Goal: Answer question/provide support

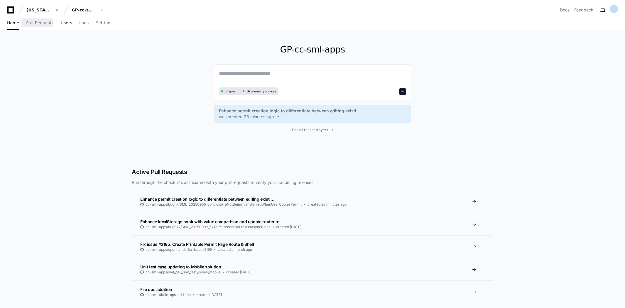
click at [61, 26] on link "Users" at bounding box center [66, 23] width 11 height 14
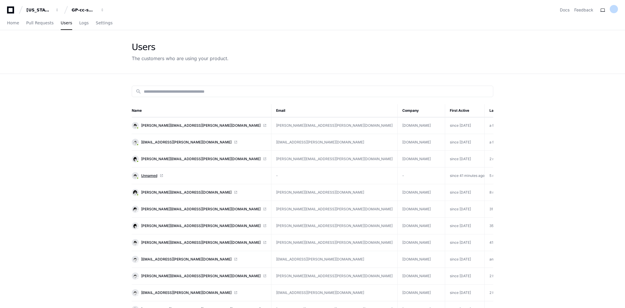
click at [153, 175] on span "Unnamed" at bounding box center [149, 176] width 16 height 5
click at [9, 25] on span "Home" at bounding box center [13, 23] width 12 height 4
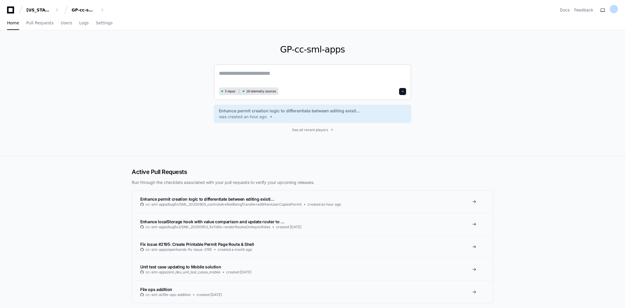
click at [270, 70] on textarea at bounding box center [312, 77] width 187 height 16
type textarea "**********"
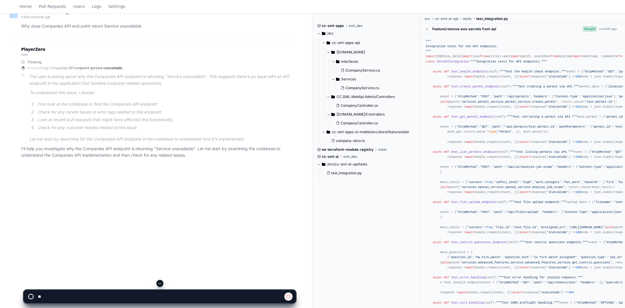
scroll to position [65, 0]
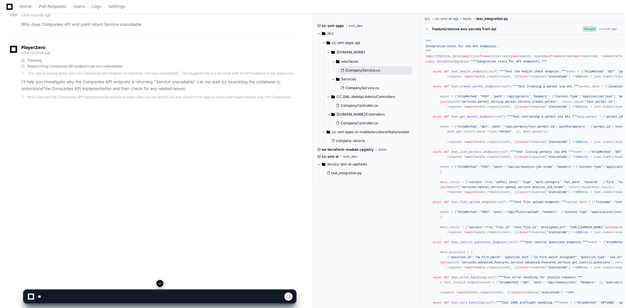
click at [363, 71] on span "ICompanyService.cs" at bounding box center [363, 70] width 35 height 5
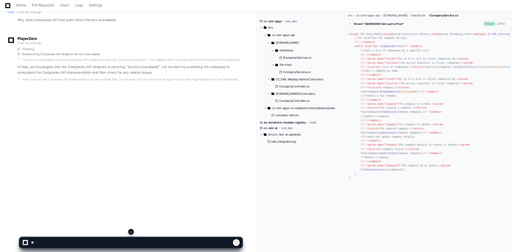
scroll to position [65, 0]
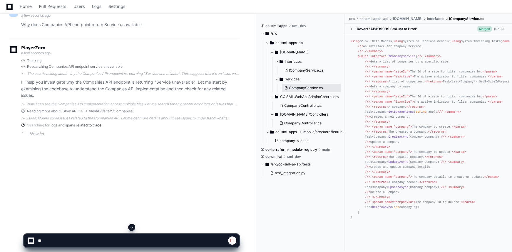
click at [314, 88] on span "CompanyService.cs" at bounding box center [306, 88] width 34 height 5
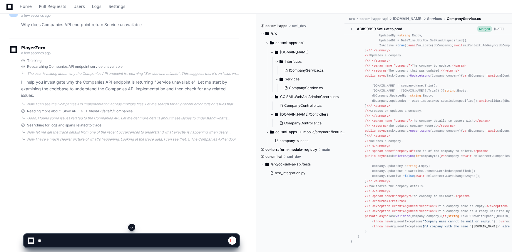
scroll to position [213, 0]
click at [306, 88] on span "CompanyService.cs" at bounding box center [306, 88] width 34 height 5
click at [307, 105] on span "CompanyController.cs" at bounding box center [302, 105] width 37 height 5
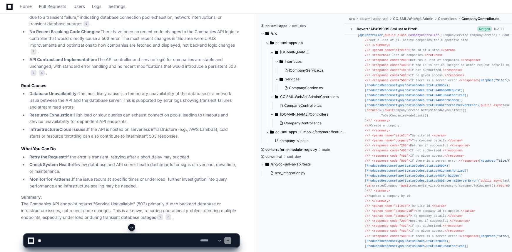
scroll to position [319, 0]
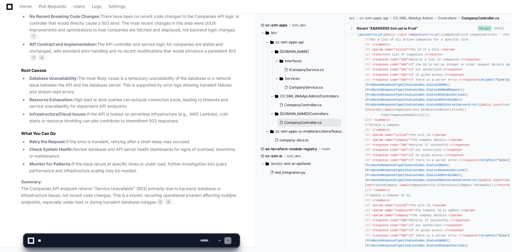
click at [314, 123] on span "CompanyController.cs" at bounding box center [302, 122] width 37 height 5
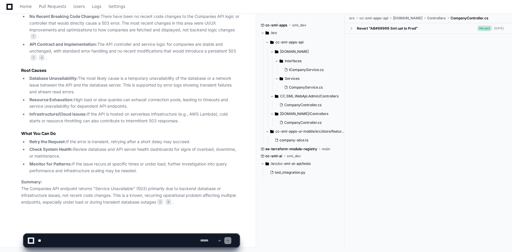
scroll to position [0, 0]
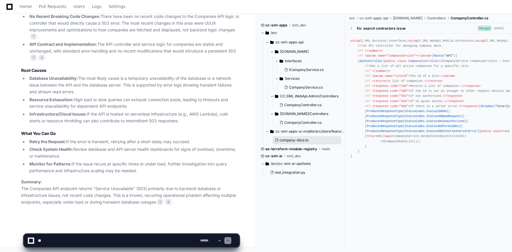
click at [300, 141] on span "company-slice.ts" at bounding box center [293, 140] width 29 height 5
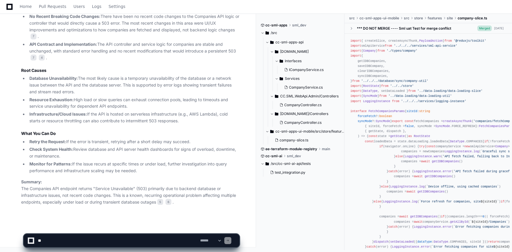
click at [319, 150] on span at bounding box center [319, 149] width 4 height 4
click at [320, 149] on span at bounding box center [319, 149] width 4 height 4
click at [272, 149] on span "ee-terraform-module-registry" at bounding box center [291, 149] width 52 height 5
click at [291, 175] on button "test_integration.py" at bounding box center [302, 173] width 69 height 8
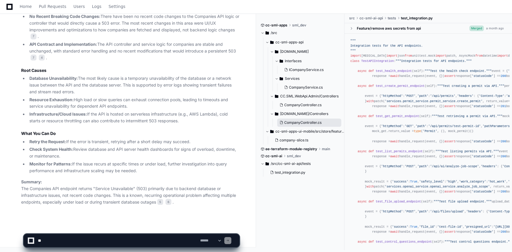
click at [302, 122] on span "CompanyController.cs" at bounding box center [302, 122] width 37 height 5
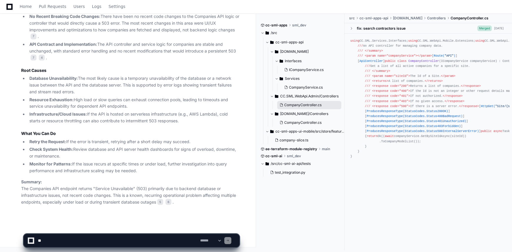
click at [304, 107] on button "CompanyController.cs" at bounding box center [309, 105] width 64 height 8
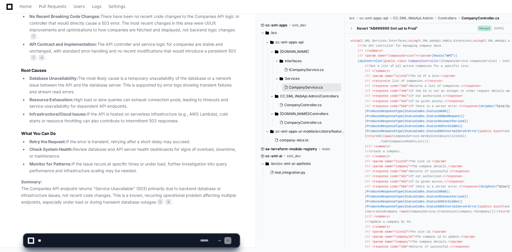
click at [299, 87] on span "CompanyService.cs" at bounding box center [306, 87] width 34 height 5
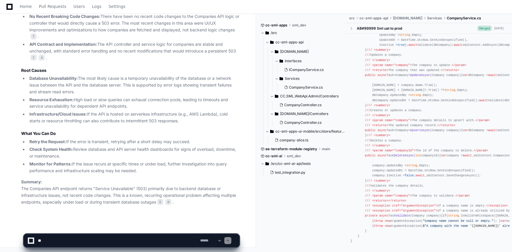
scroll to position [213, 0]
click at [314, 71] on span "ICompanyService.cs" at bounding box center [306, 70] width 35 height 5
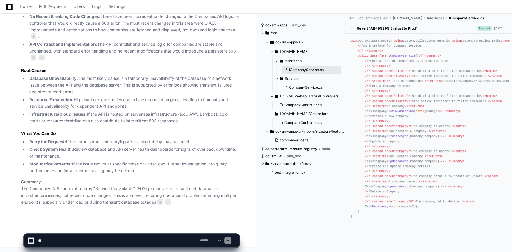
scroll to position [0, 0]
click at [396, 113] on span "GetByNameAsync" at bounding box center [400, 112] width 25 height 4
click at [411, 125] on div "using CC.SML.Data.Models; using System.Collections.Generic; using System.Thread…" at bounding box center [428, 128] width 156 height 181
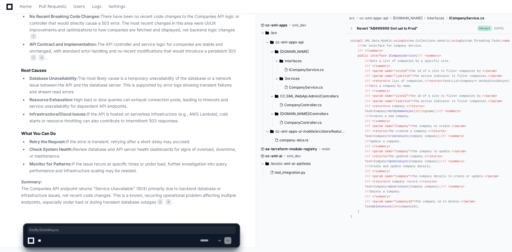
copy div "GetBySiteIdAsync"
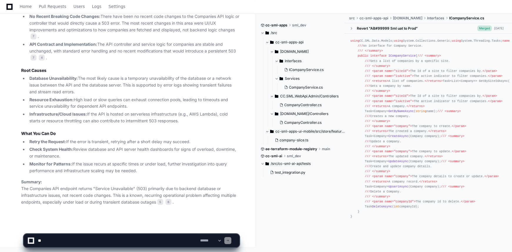
click at [125, 246] on textarea at bounding box center [118, 240] width 162 height 13
paste textarea "**********"
type textarea "**********"
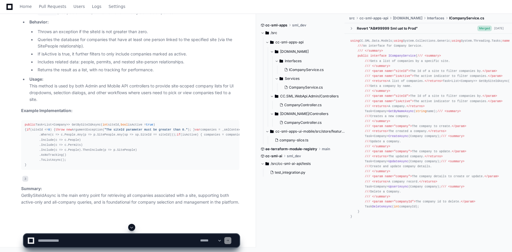
scroll to position [705, 0]
click at [72, 137] on div "public Task<List<Company>> GetBySiteIdAsync( int siteId, bool isActive = true )…" at bounding box center [130, 144] width 211 height 45
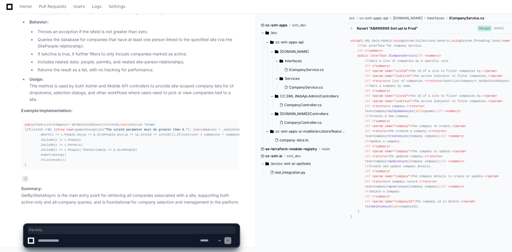
click at [73, 144] on div "public Task<List<Company>> GetBySiteIdAsync( int siteId, bool isActive = true )…" at bounding box center [130, 144] width 211 height 45
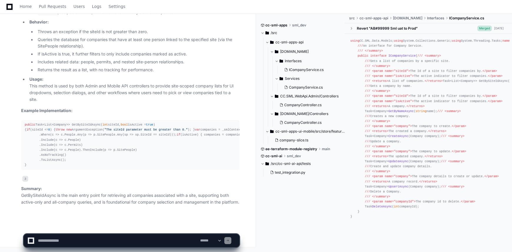
click at [79, 204] on p "Summary: GetBySiteIdAsync is the main entry point for retrieving all companies …" at bounding box center [130, 196] width 218 height 20
click at [78, 242] on textarea at bounding box center [118, 240] width 162 height 13
paste textarea "**********"
type textarea "**********"
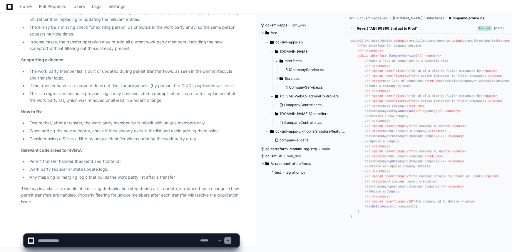
scroll to position [1057, 0]
click at [132, 237] on textarea at bounding box center [118, 240] width 162 height 13
type textarea "**********"
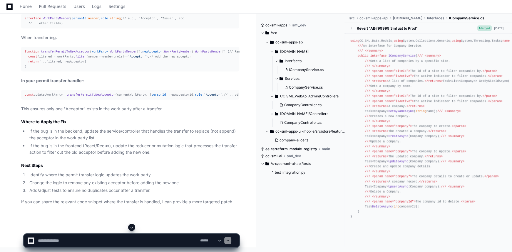
scroll to position [1420, 0]
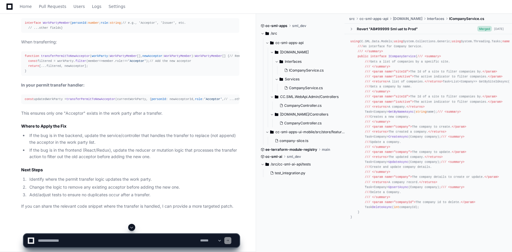
click at [57, 58] on span "transferPermitToNewAcceptor" at bounding box center [65, 56] width 49 height 4
click at [115, 58] on span "WorkPartyMember" at bounding box center [123, 56] width 27 height 4
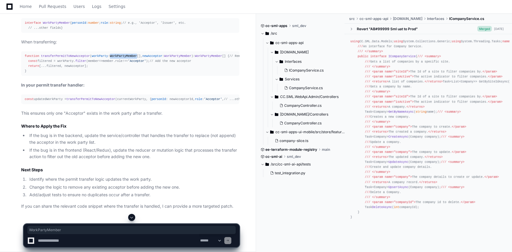
click at [115, 58] on span "WorkPartyMember" at bounding box center [123, 56] width 27 height 4
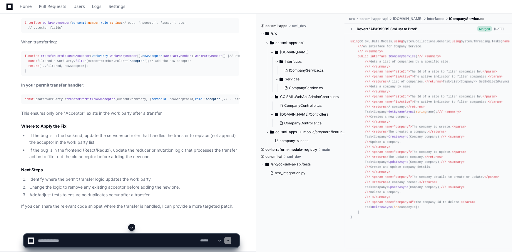
click at [142, 58] on span "newAcceptor" at bounding box center [152, 56] width 20 height 4
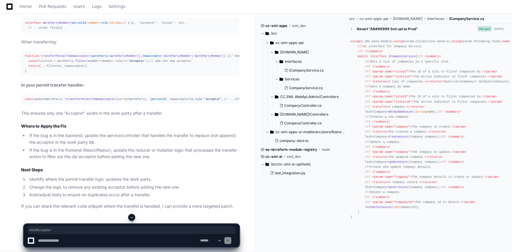
click at [174, 74] on div "function transferPermitToNewAcceptor ( workParty : WorkPartyMember [], newAccep…" at bounding box center [130, 64] width 211 height 20
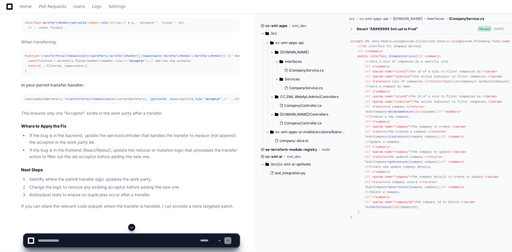
click at [75, 63] on span "filter" at bounding box center [80, 61] width 11 height 4
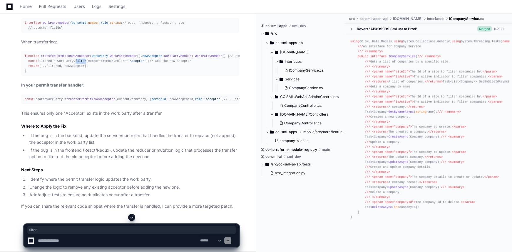
click at [75, 63] on span "filter" at bounding box center [80, 61] width 11 height 4
click at [80, 74] on div "function transferPermitToNewAcceptor ( workParty : WorkPartyMember [], newAccep…" at bounding box center [130, 64] width 211 height 20
drag, startPoint x: 24, startPoint y: 132, endPoint x: 84, endPoint y: 132, distance: 59.9
click at [84, 76] on pre "function transferPermitToNewAcceptor ( workParty : WorkPartyMember [], newAccep…" at bounding box center [130, 63] width 218 height 25
click at [65, 76] on pre "function transferPermitToNewAcceptor ( workParty : WorkPartyMember [], newAccep…" at bounding box center [130, 63] width 218 height 25
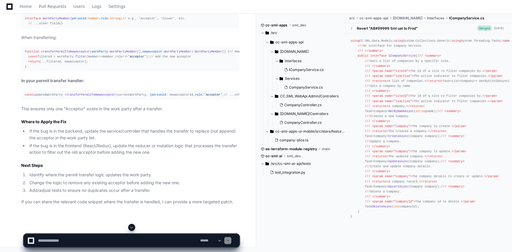
scroll to position [1511, 0]
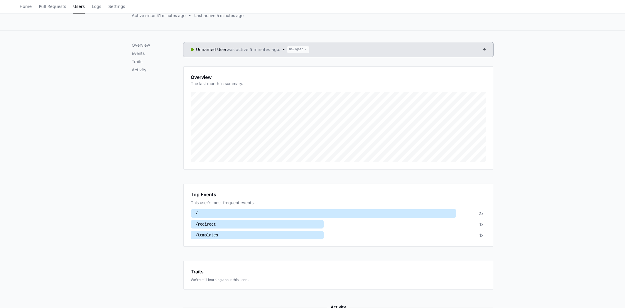
scroll to position [126, 0]
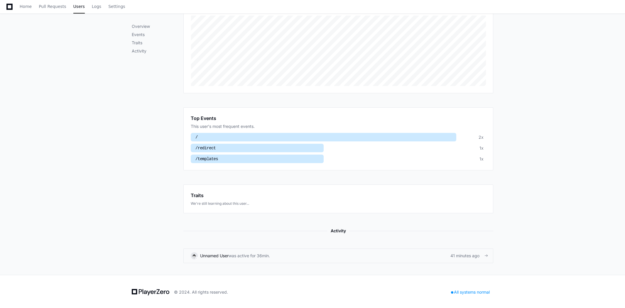
click at [473, 257] on div "41 minutes ago" at bounding box center [469, 256] width 36 height 6
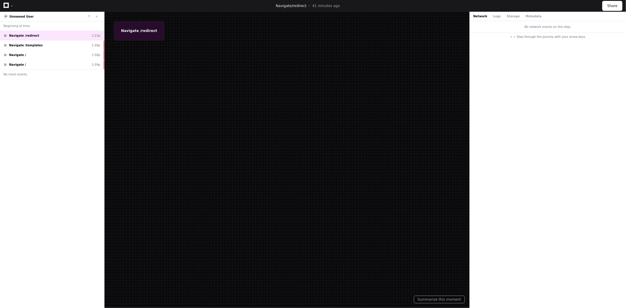
click at [10, 5] on div at bounding box center [12, 6] width 4 height 4
click at [0, 19] on div "Unnamed User" at bounding box center [52, 17] width 104 height 10
click at [14, 42] on div "Navigate /templates 1:58p" at bounding box center [52, 46] width 104 height 10
